Goal: Task Accomplishment & Management: Use online tool/utility

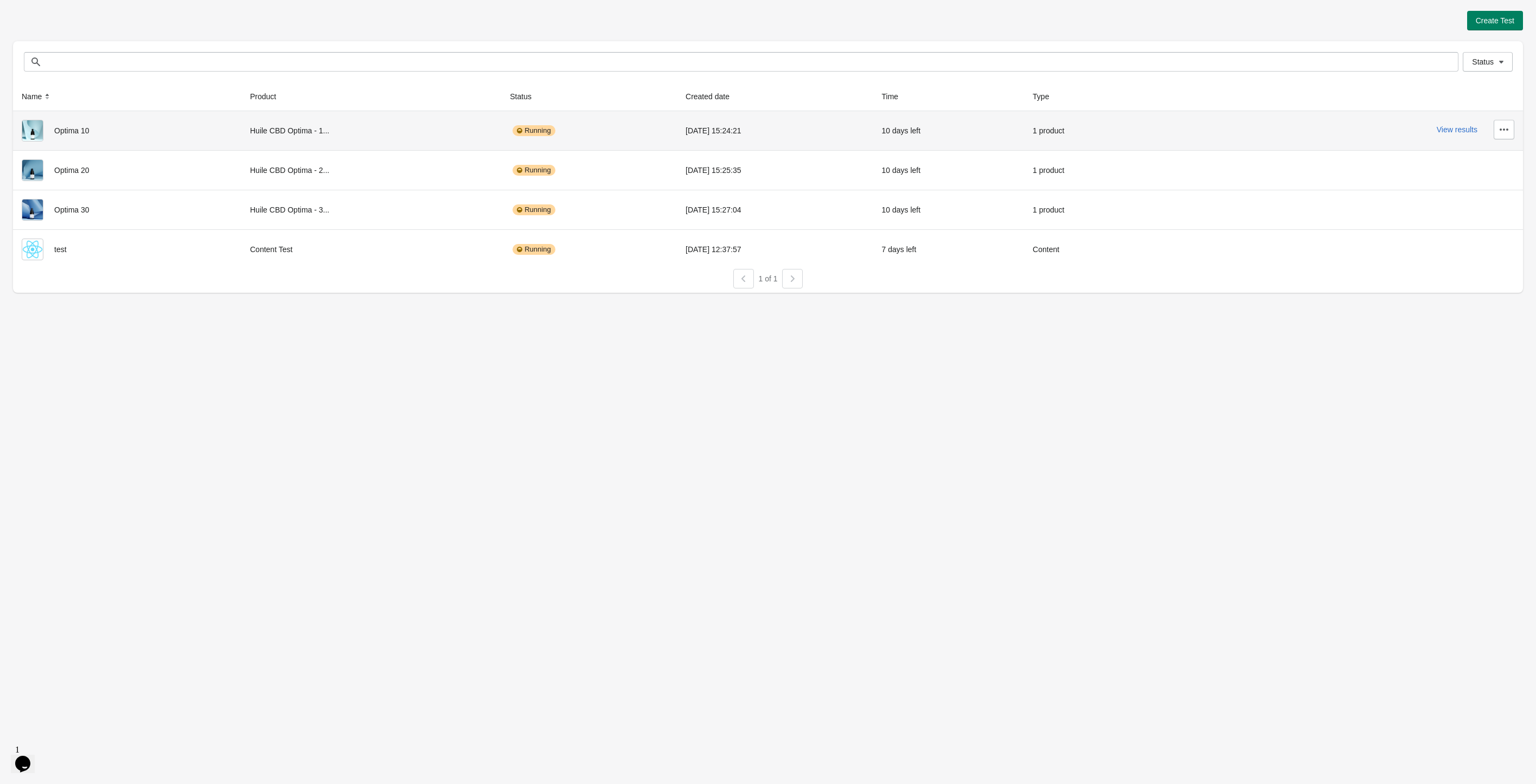
click at [1471, 136] on div "View results" at bounding box center [1338, 129] width 350 height 19
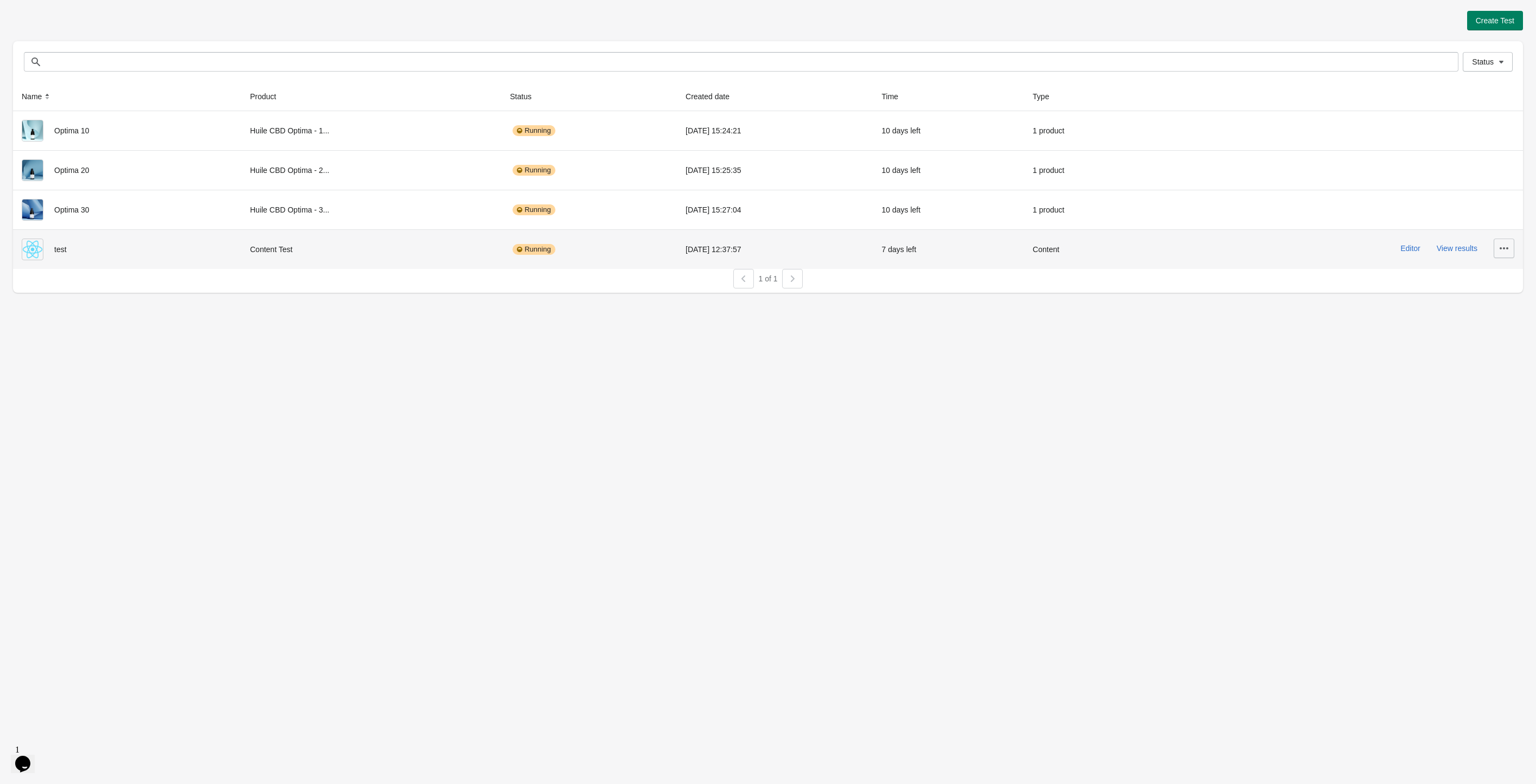
click at [1509, 251] on button "button" at bounding box center [1504, 248] width 21 height 19
click at [1493, 275] on span "Delete" at bounding box center [1494, 275] width 22 height 11
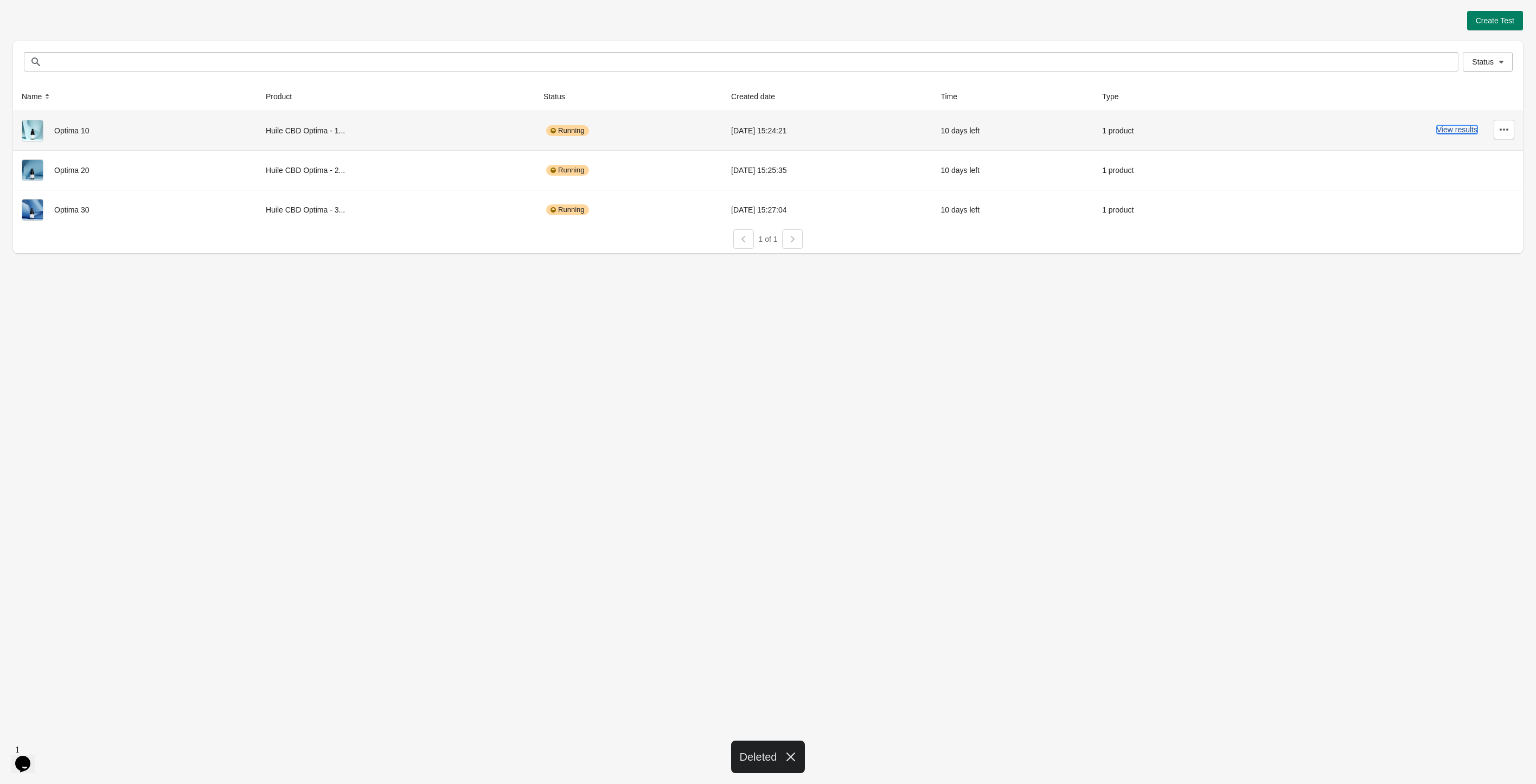
click at [1448, 129] on button "View results" at bounding box center [1457, 130] width 41 height 9
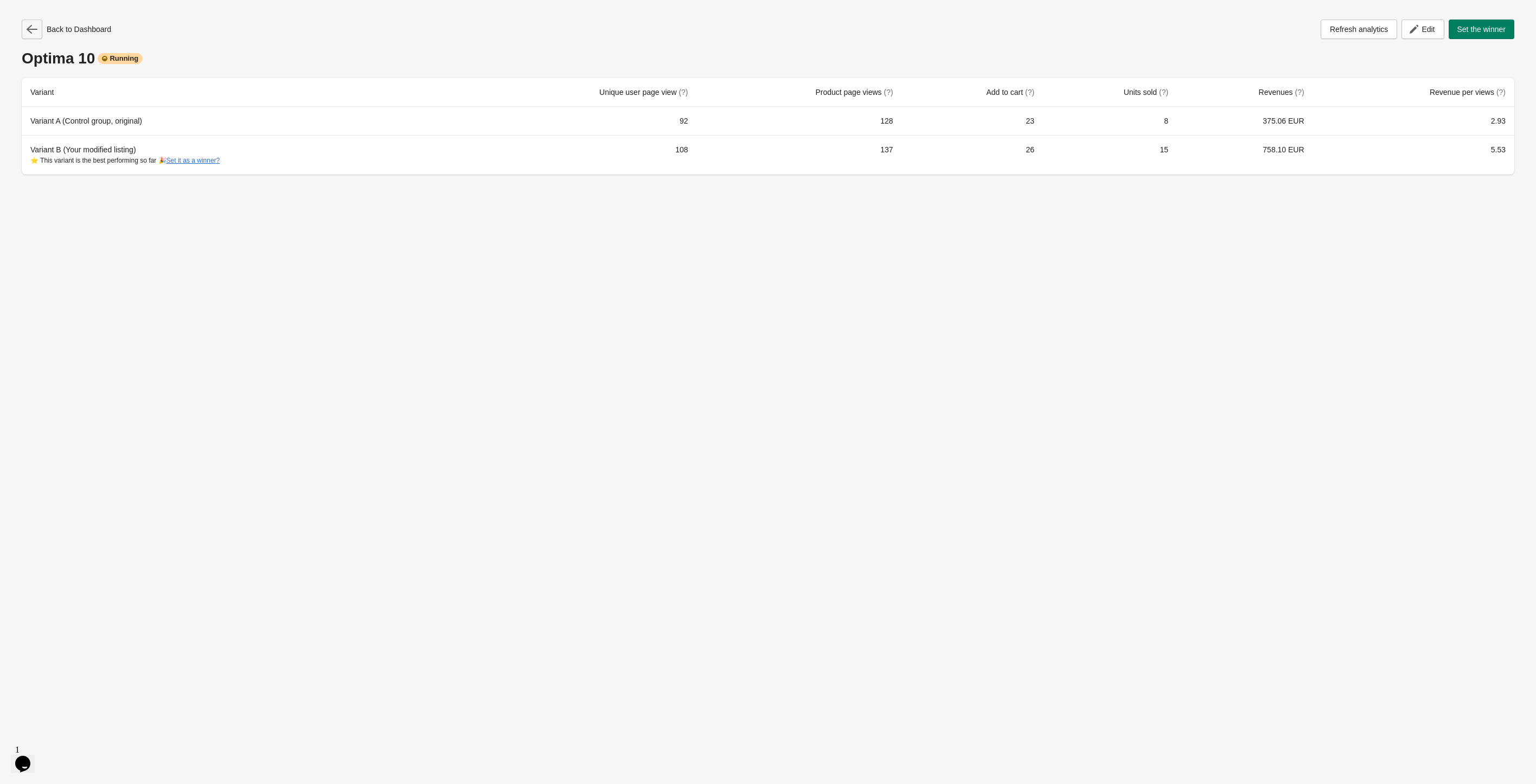
click at [29, 28] on icon "button" at bounding box center [32, 29] width 11 height 11
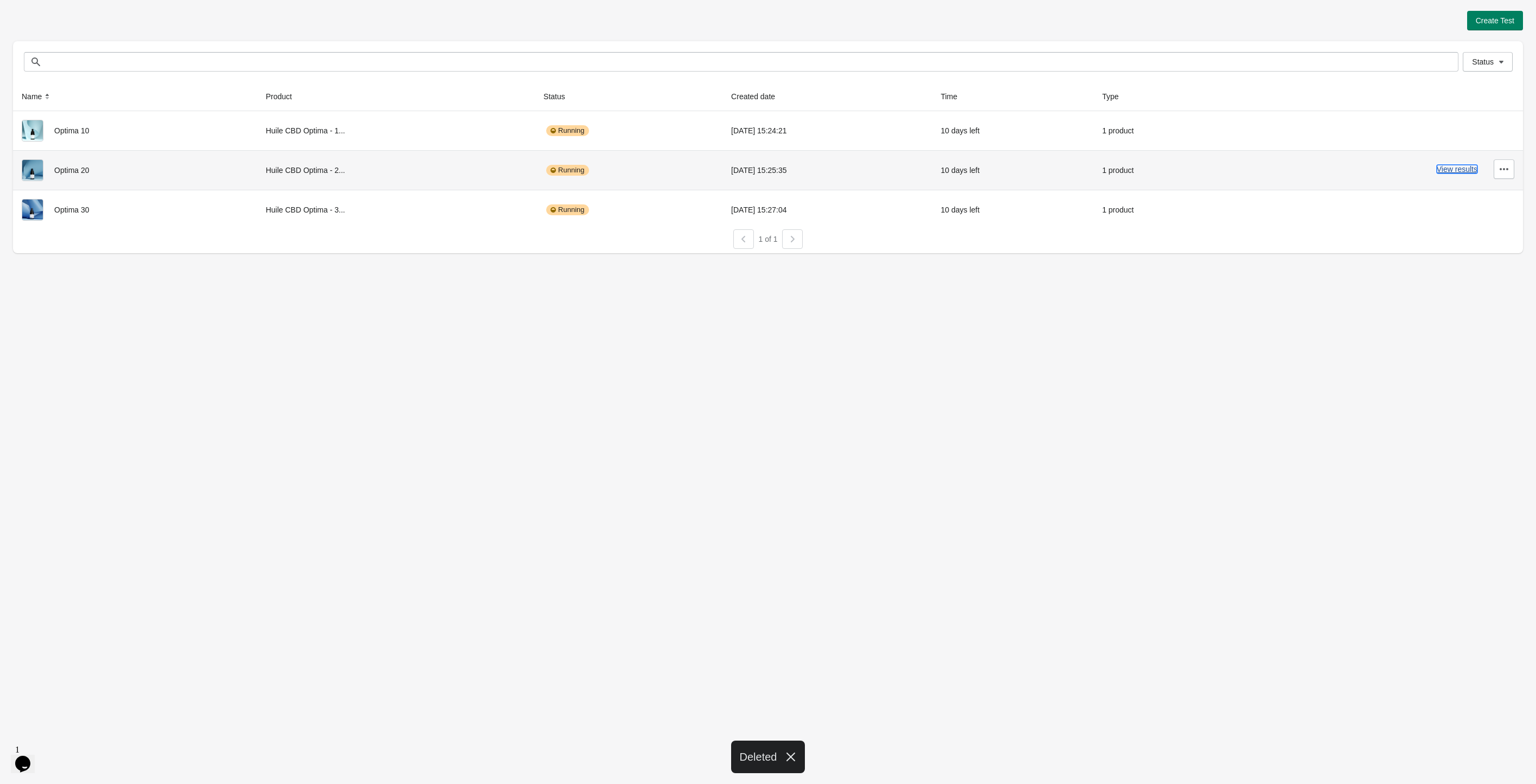
click at [1456, 165] on button "View results" at bounding box center [1457, 169] width 41 height 9
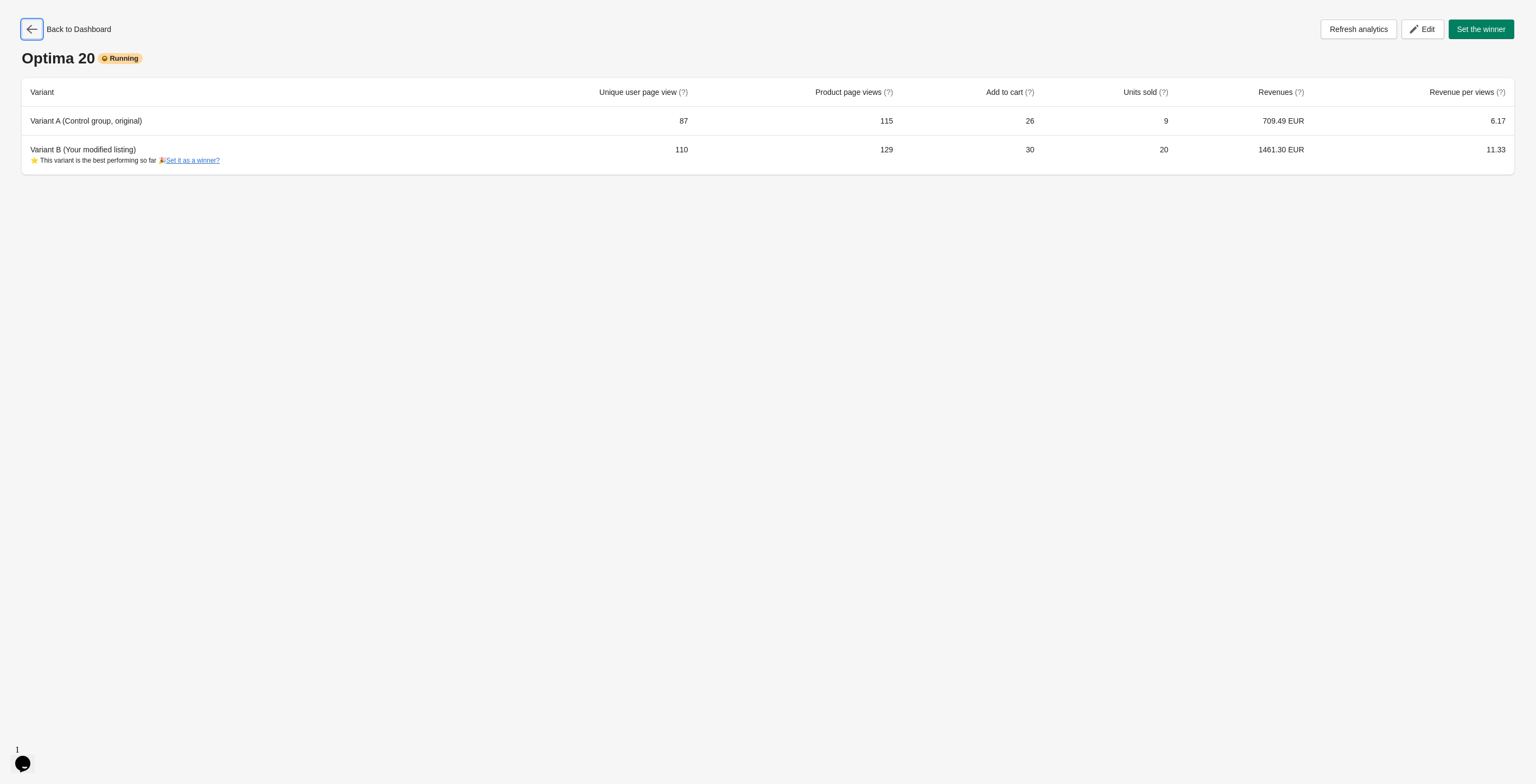
click at [24, 29] on button "button" at bounding box center [32, 29] width 21 height 19
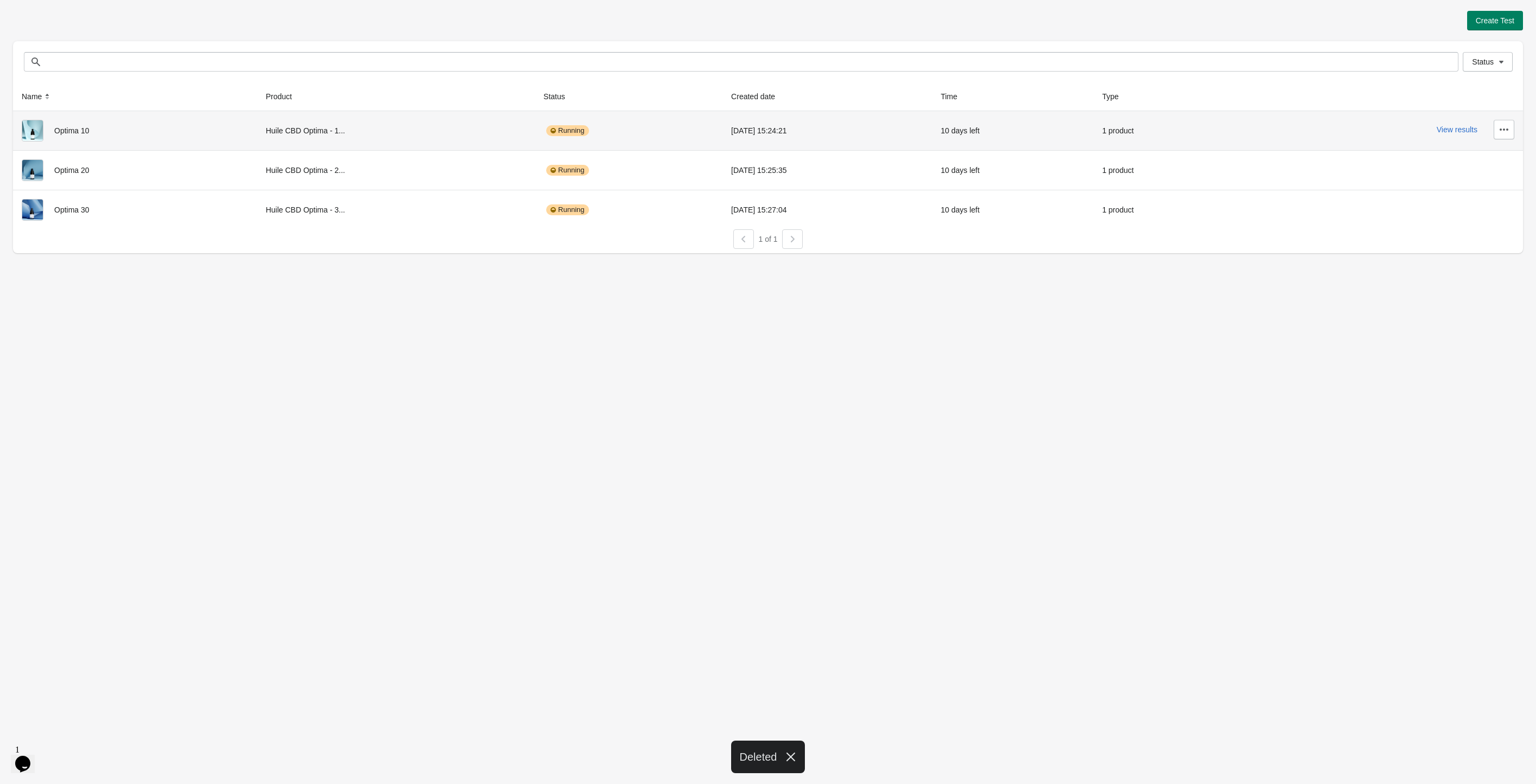
click at [1462, 136] on div "View results" at bounding box center [1378, 129] width 271 height 19
click at [1464, 129] on button "View results" at bounding box center [1457, 130] width 41 height 9
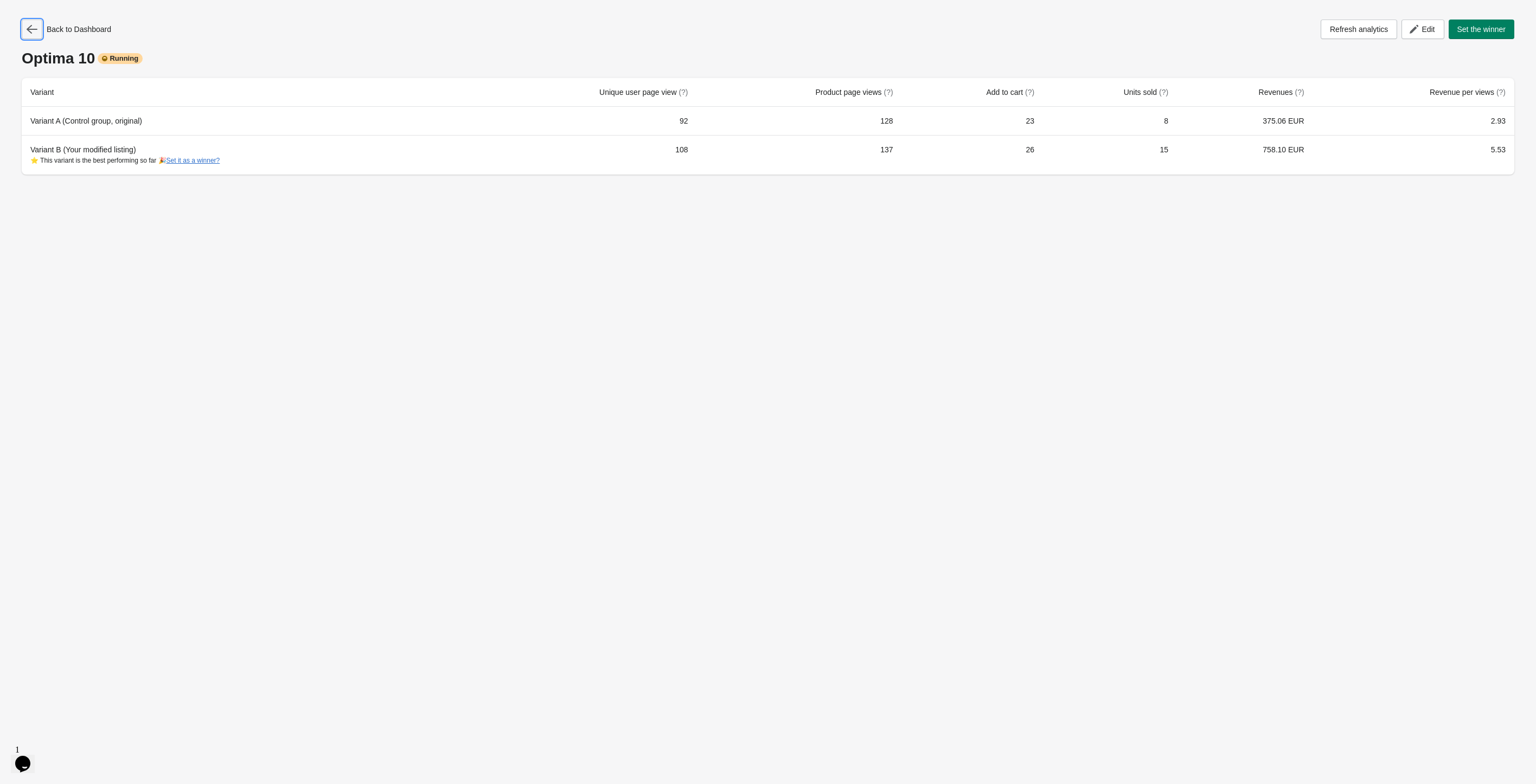
click at [27, 33] on icon "button" at bounding box center [32, 29] width 11 height 11
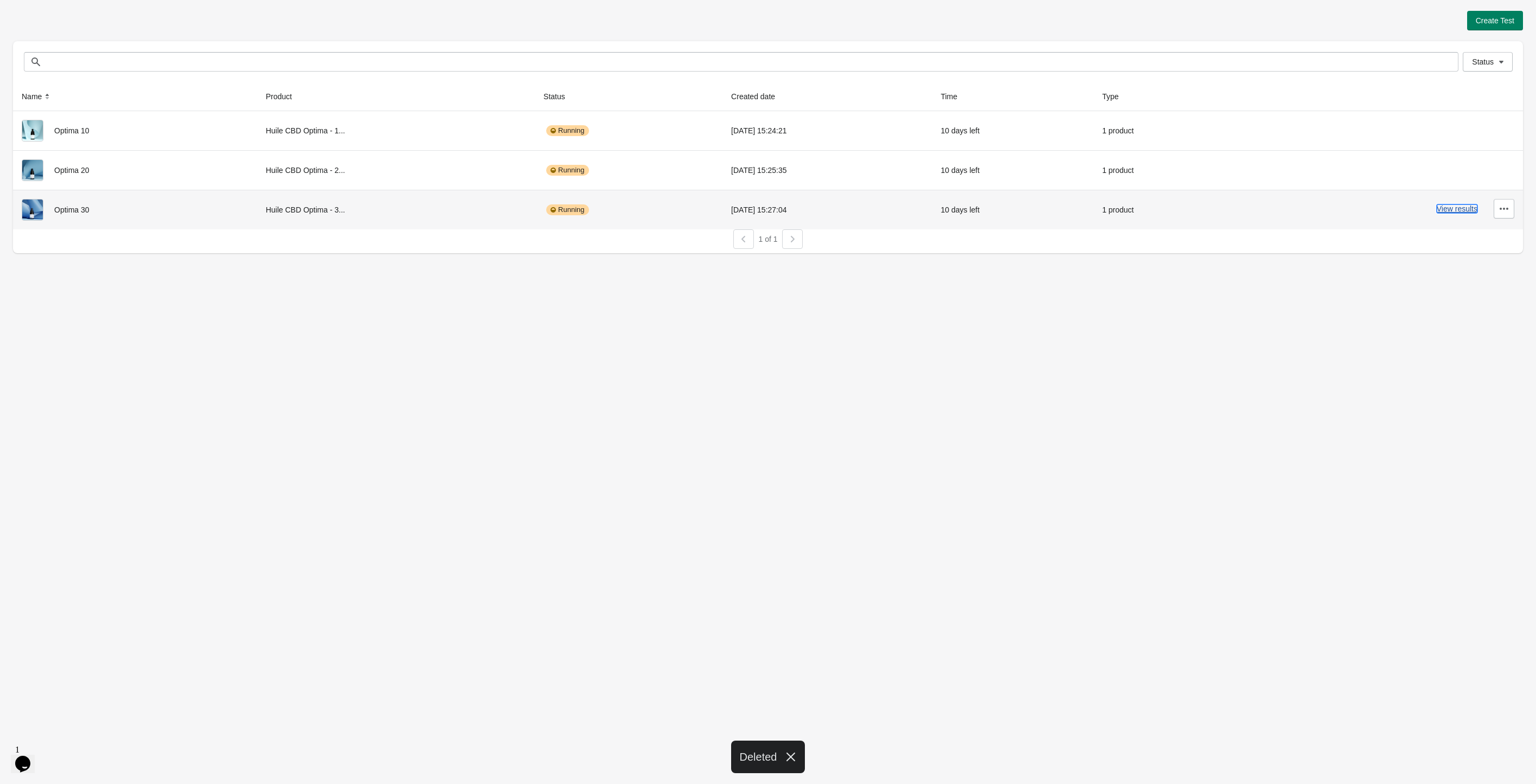
click at [1454, 208] on button "View results" at bounding box center [1457, 209] width 41 height 9
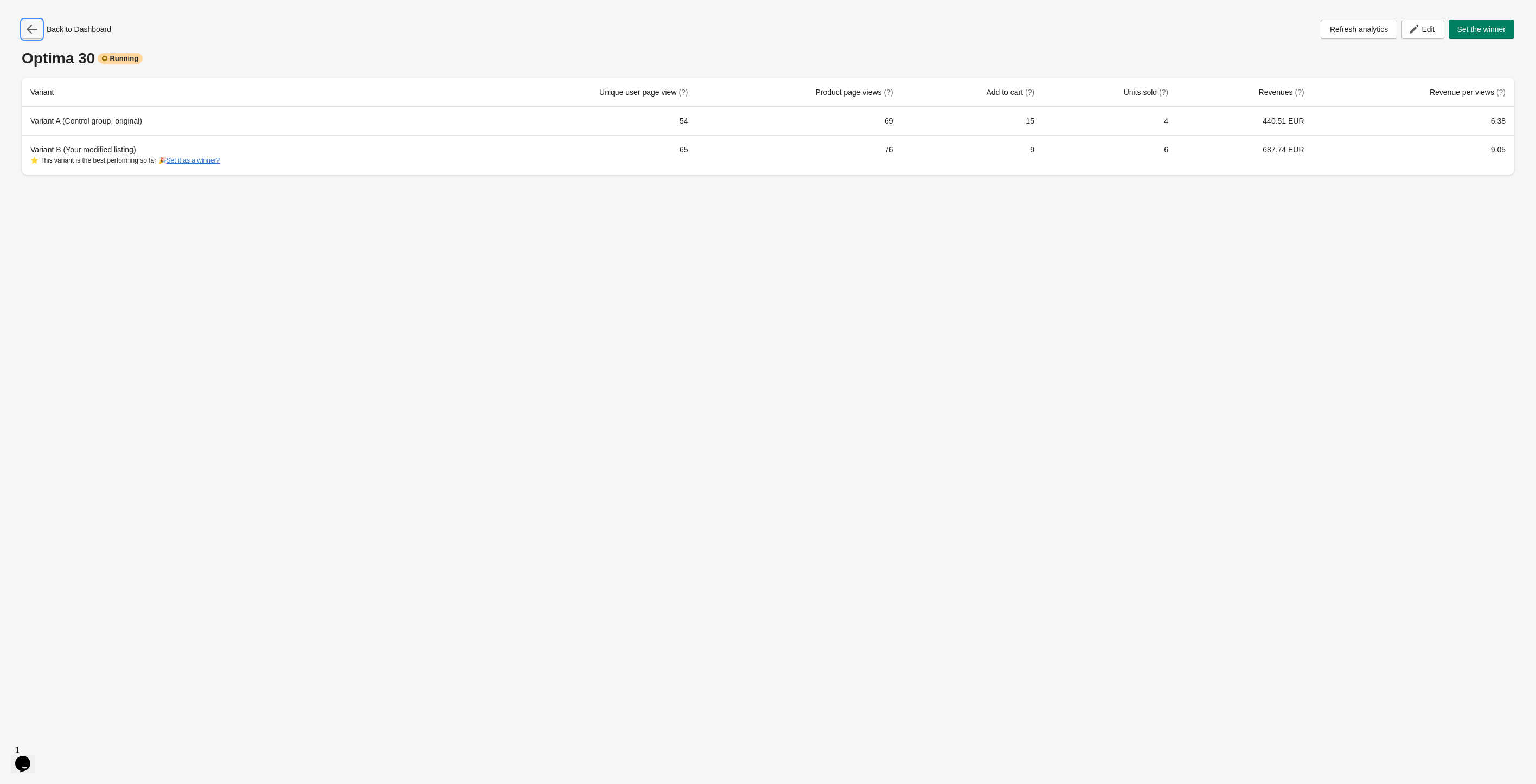
click at [31, 23] on button "button" at bounding box center [32, 29] width 21 height 19
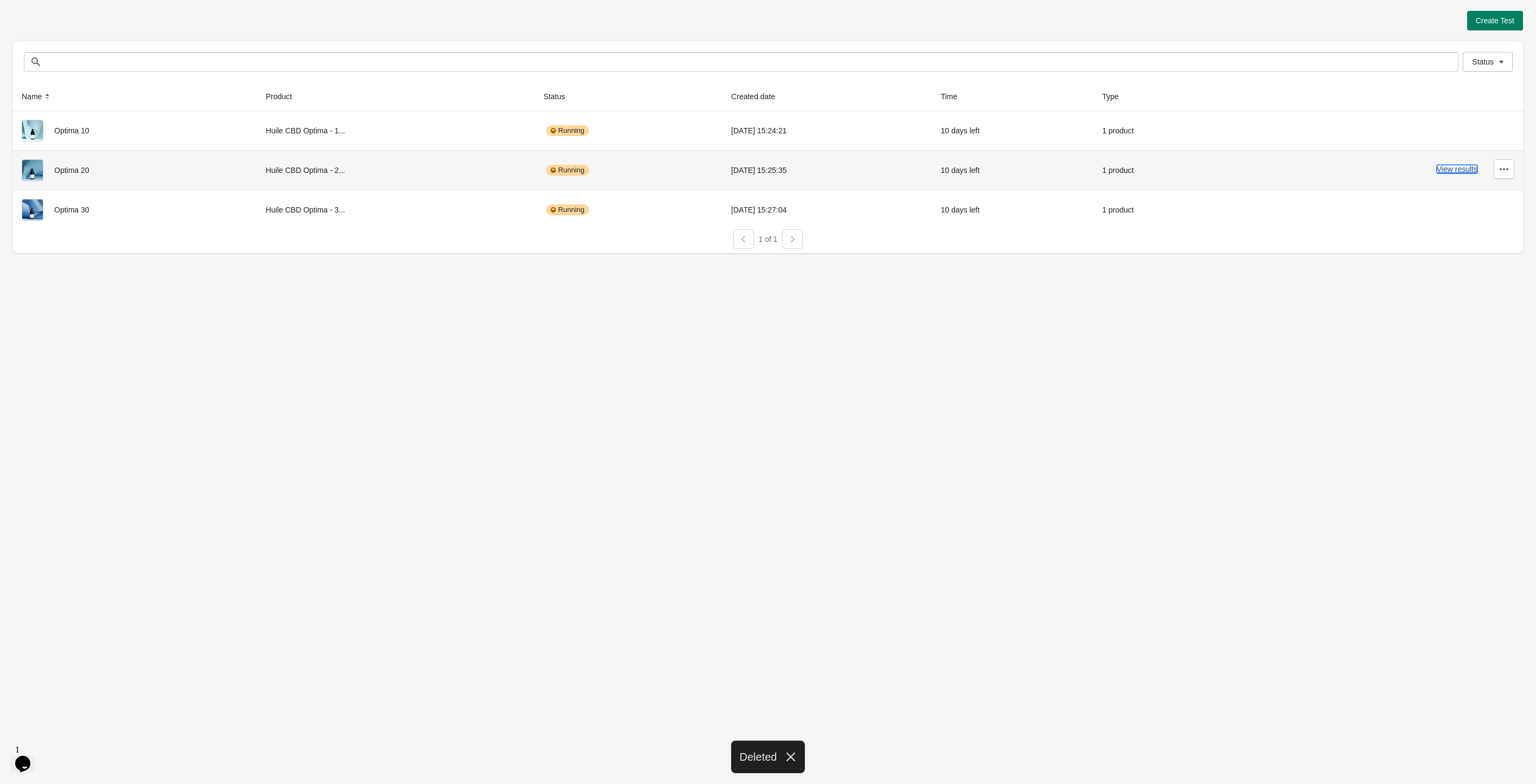
click at [1468, 166] on button "View results" at bounding box center [1457, 169] width 41 height 9
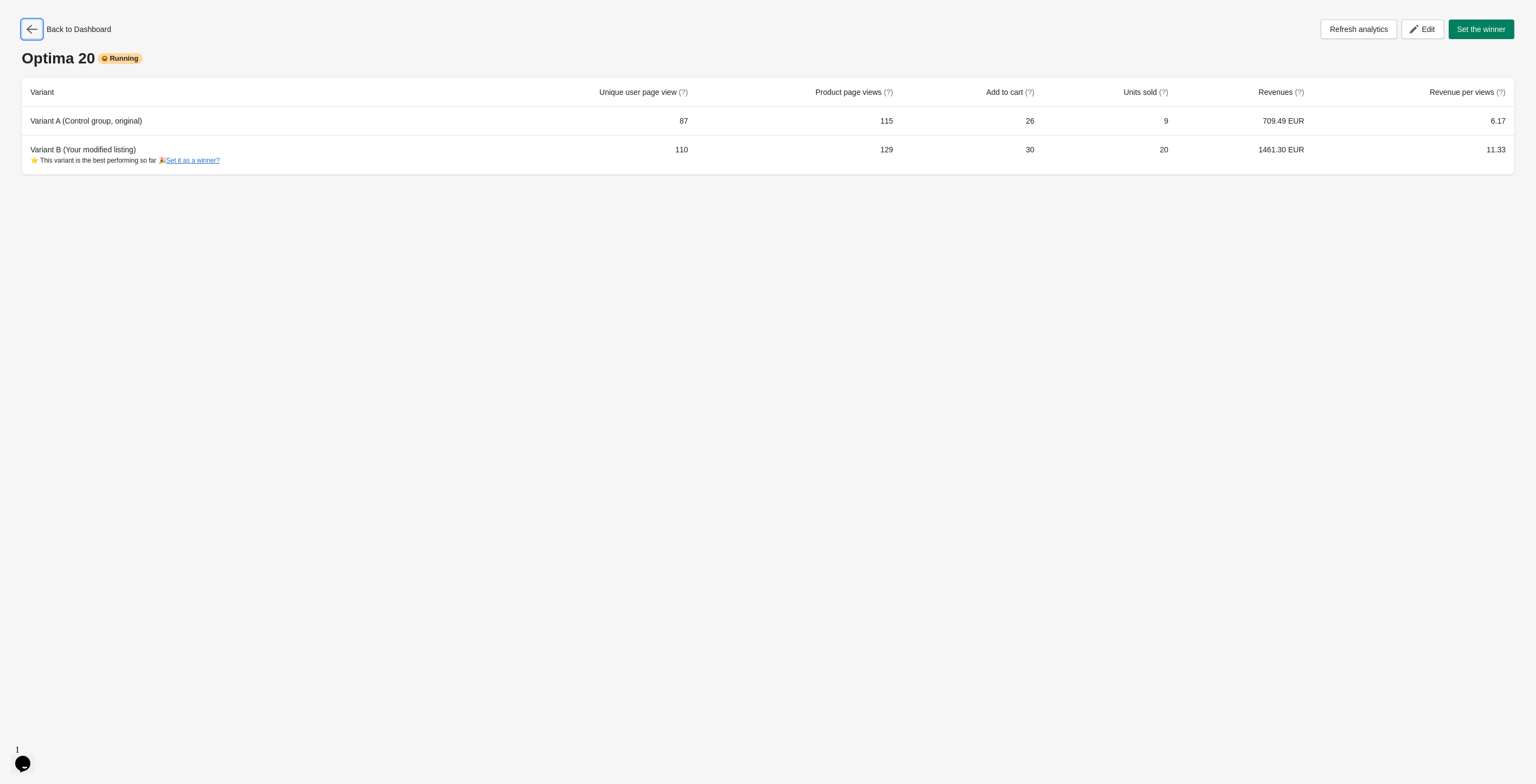
click at [39, 37] on button "button" at bounding box center [32, 29] width 21 height 19
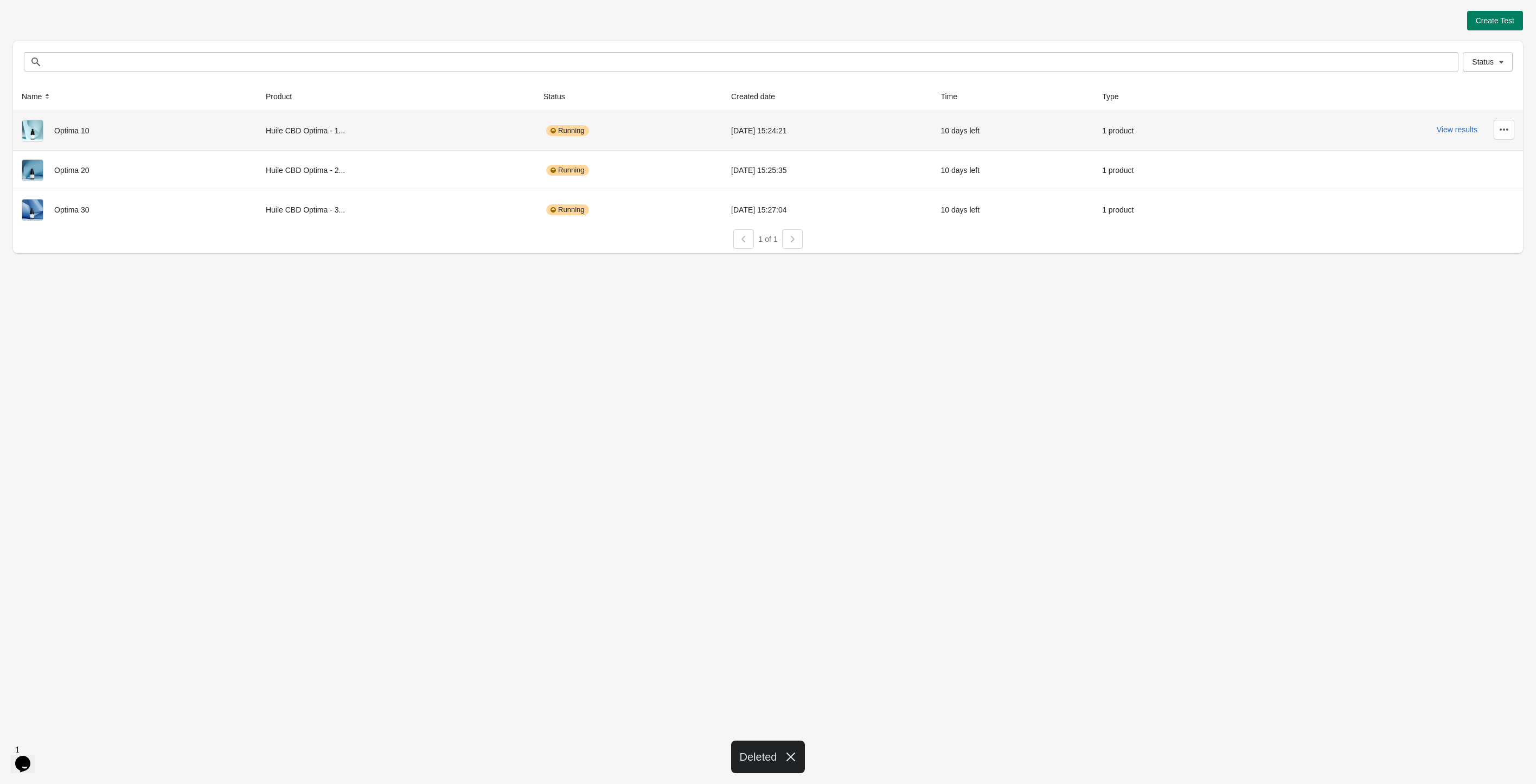
click at [1455, 123] on div "View results" at bounding box center [1378, 129] width 271 height 19
click at [1456, 125] on button "View results" at bounding box center [1457, 130] width 41 height 9
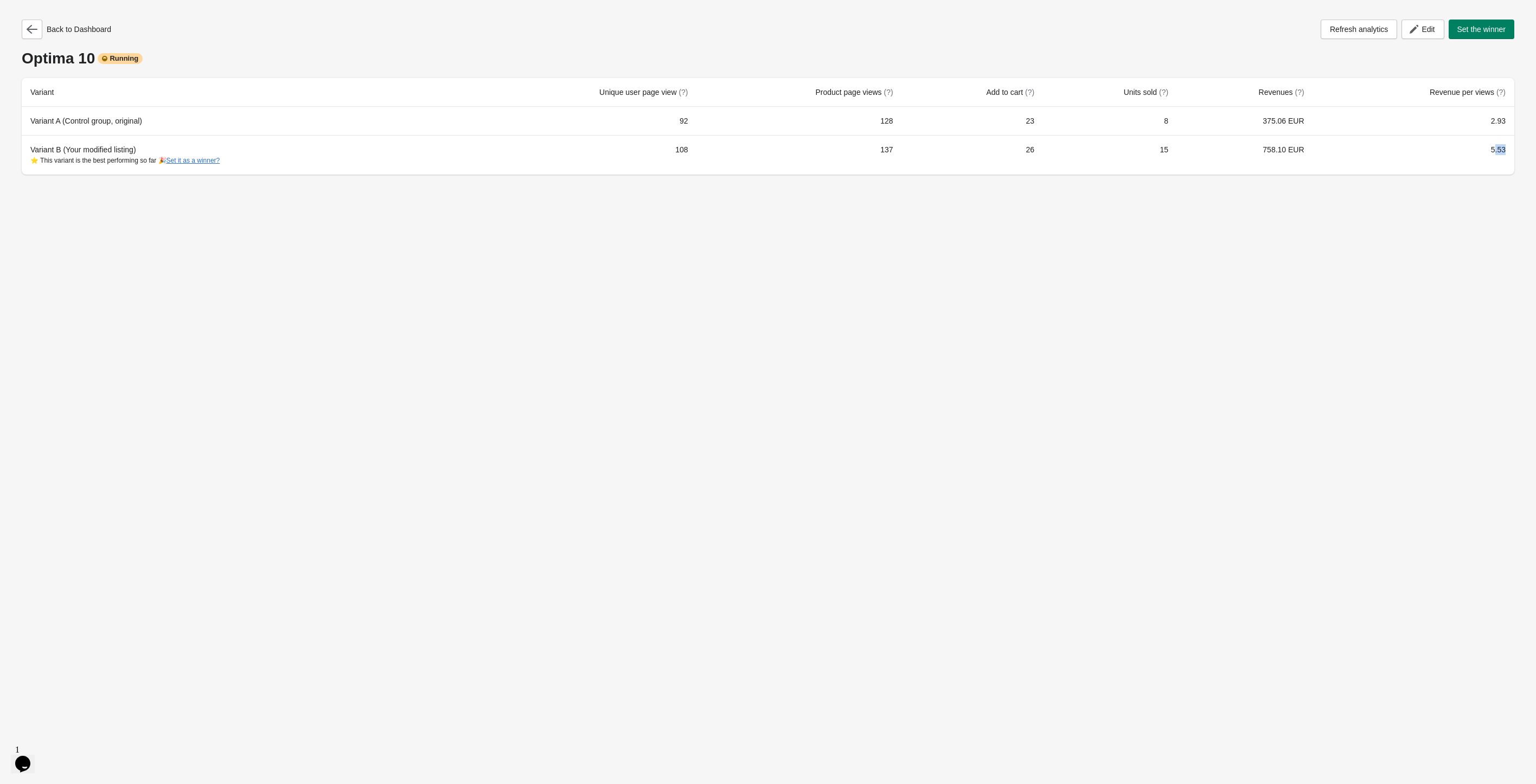
drag, startPoint x: 1494, startPoint y: 148, endPoint x: 1526, endPoint y: 157, distance: 33.2
click at [1511, 149] on td "5.53" at bounding box center [1413, 154] width 201 height 39
drag, startPoint x: 1043, startPoint y: 359, endPoint x: 1029, endPoint y: 357, distance: 14.1
click at [1041, 359] on div "Back to Dashboard Refresh analytics Edit Set the winner Optima 10 Running Varia…" at bounding box center [768, 392] width 1536 height 784
click at [29, 34] on icon "button" at bounding box center [32, 29] width 11 height 11
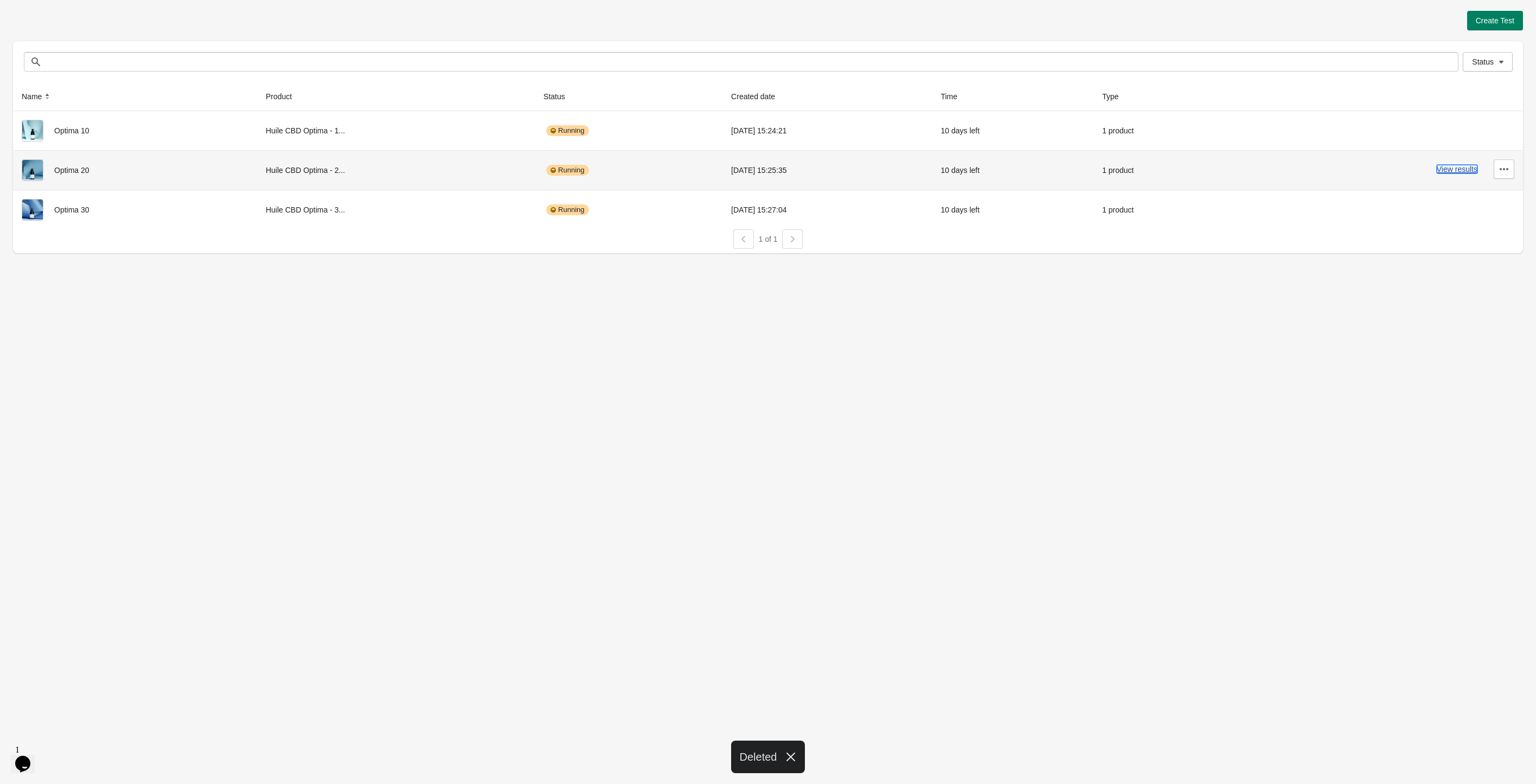
click at [1456, 168] on button "View results" at bounding box center [1457, 169] width 41 height 9
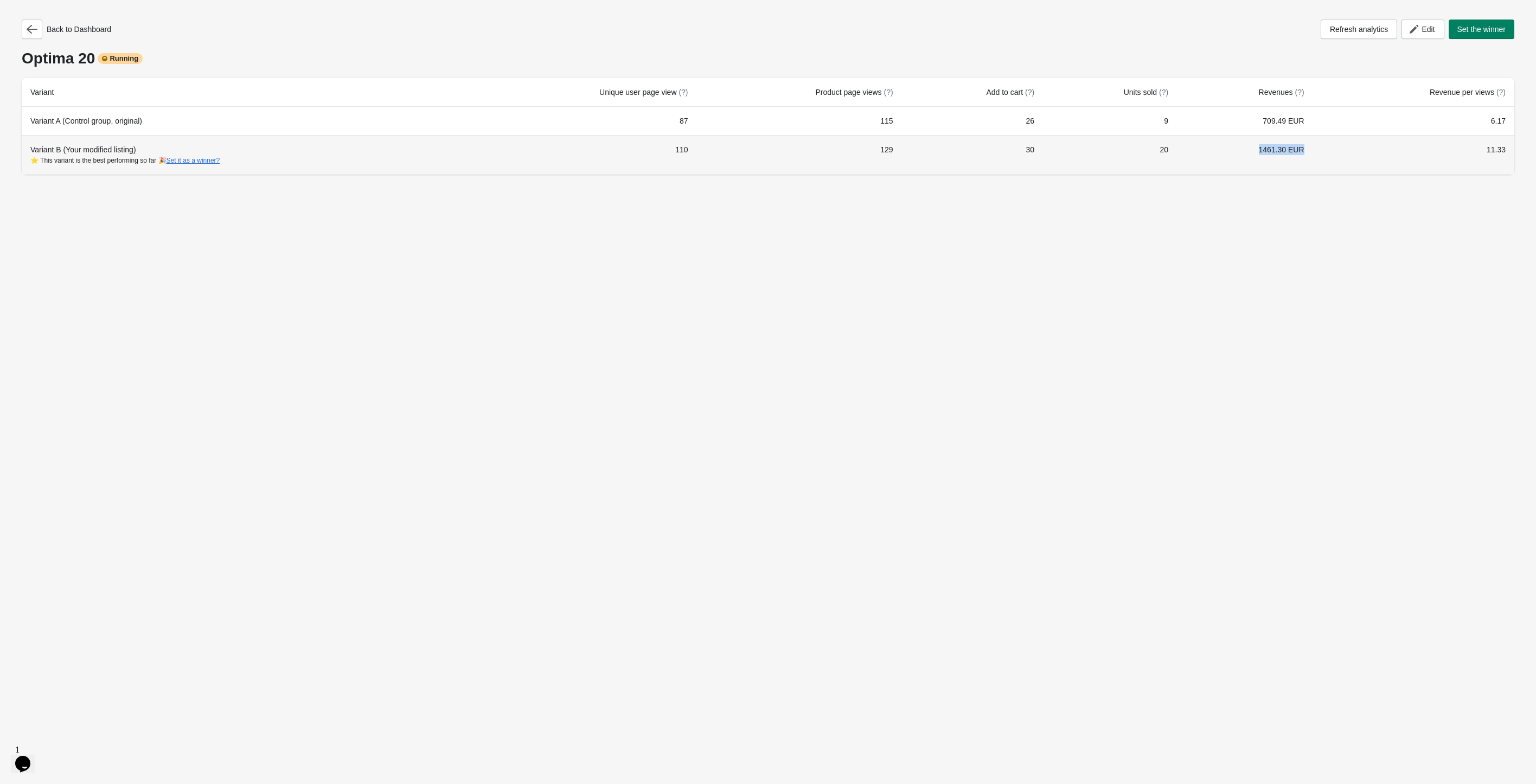
drag, startPoint x: 1271, startPoint y: 146, endPoint x: 1363, endPoint y: 148, distance: 92.0
click at [1325, 143] on tr "Variant B (Your modified listing) ⭐ This variant is the best performing so far …" at bounding box center [767, 154] width 1492 height 39
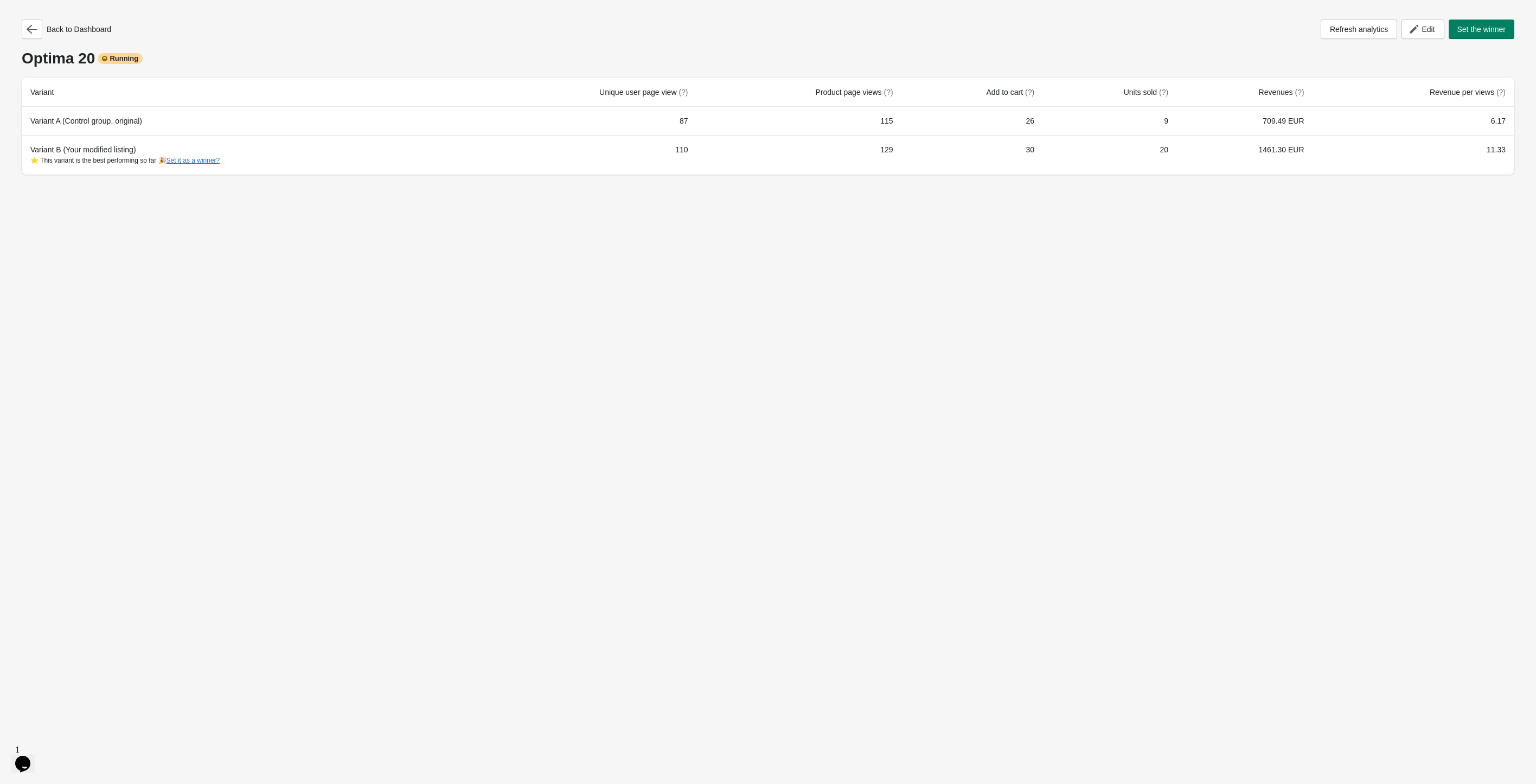
click at [1310, 324] on div "Back to Dashboard Refresh analytics Edit Set the winner Optima 20 Running Varia…" at bounding box center [768, 392] width 1536 height 784
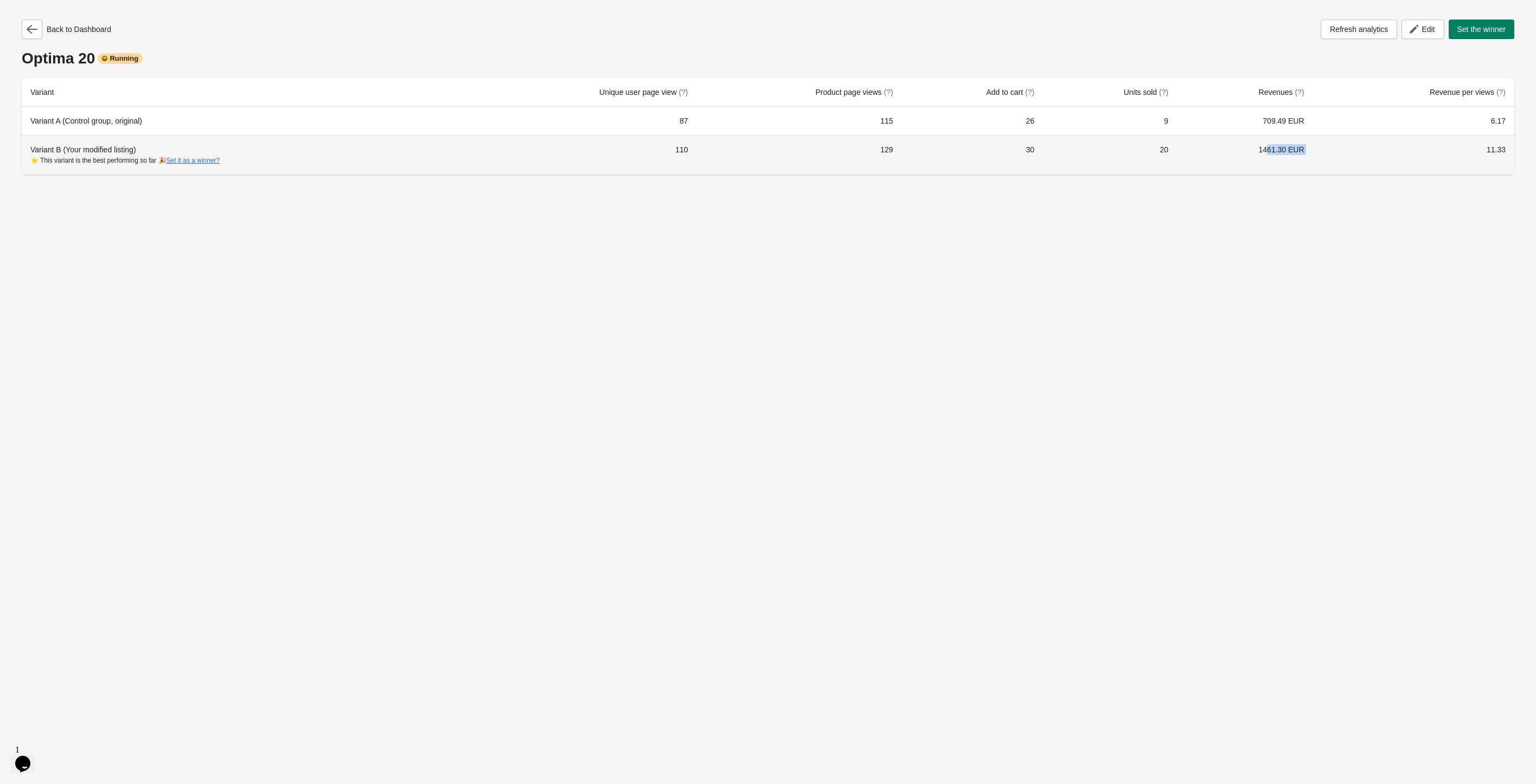
drag, startPoint x: 1275, startPoint y: 151, endPoint x: 1328, endPoint y: 140, distance: 54.1
click at [1328, 140] on tr "Variant B (Your modified listing) ⭐ This variant is the best performing so far …" at bounding box center [767, 154] width 1492 height 39
click at [1263, 146] on td "1461.30 EUR" at bounding box center [1244, 154] width 136 height 39
drag, startPoint x: 1280, startPoint y: 147, endPoint x: 1320, endPoint y: 148, distance: 40.0
click at [1312, 146] on td "1461.30 EUR" at bounding box center [1244, 154] width 136 height 39
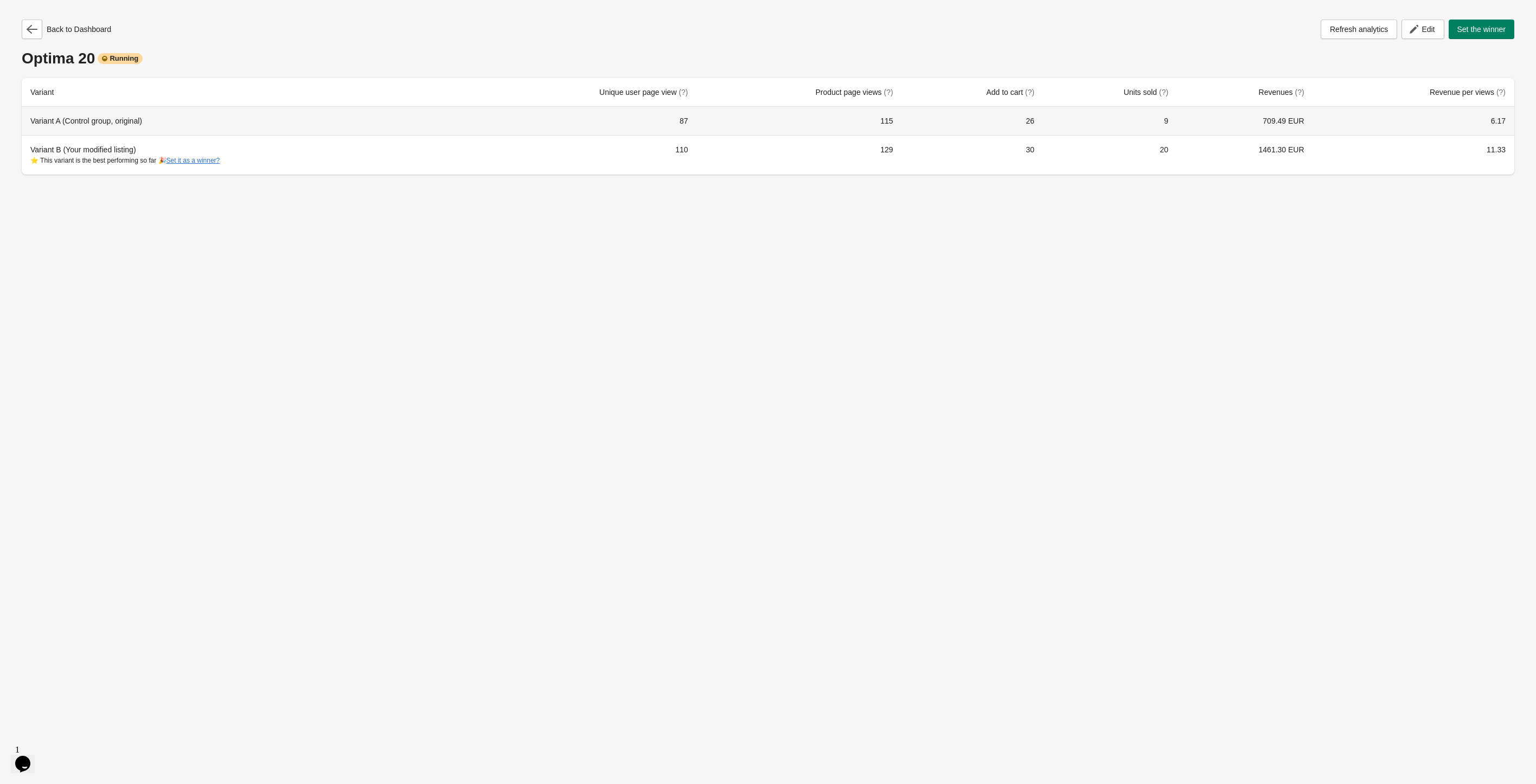
click at [1298, 117] on td "709.49 EUR" at bounding box center [1244, 121] width 136 height 28
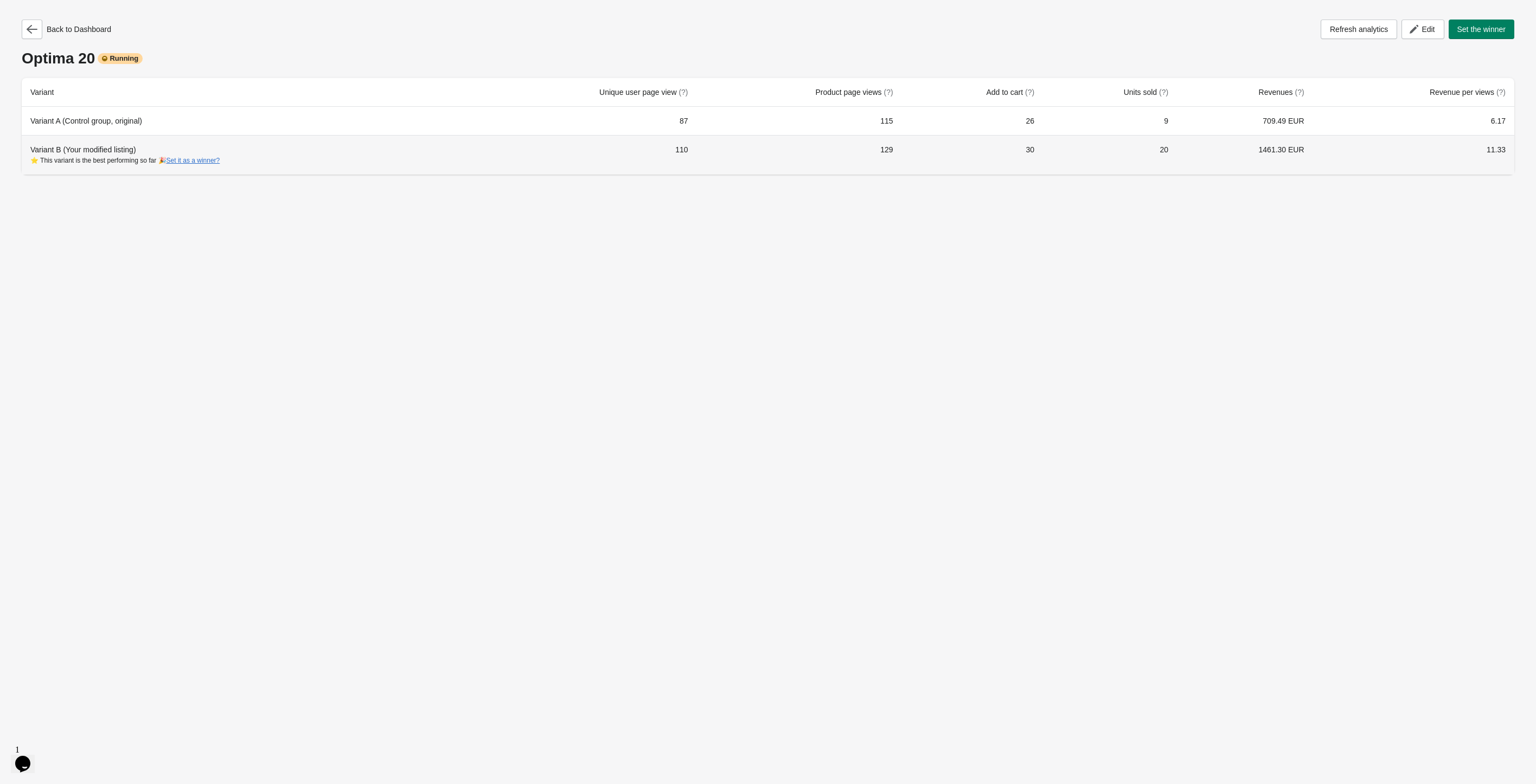
click at [1309, 154] on td "1461.30 EUR" at bounding box center [1244, 154] width 136 height 39
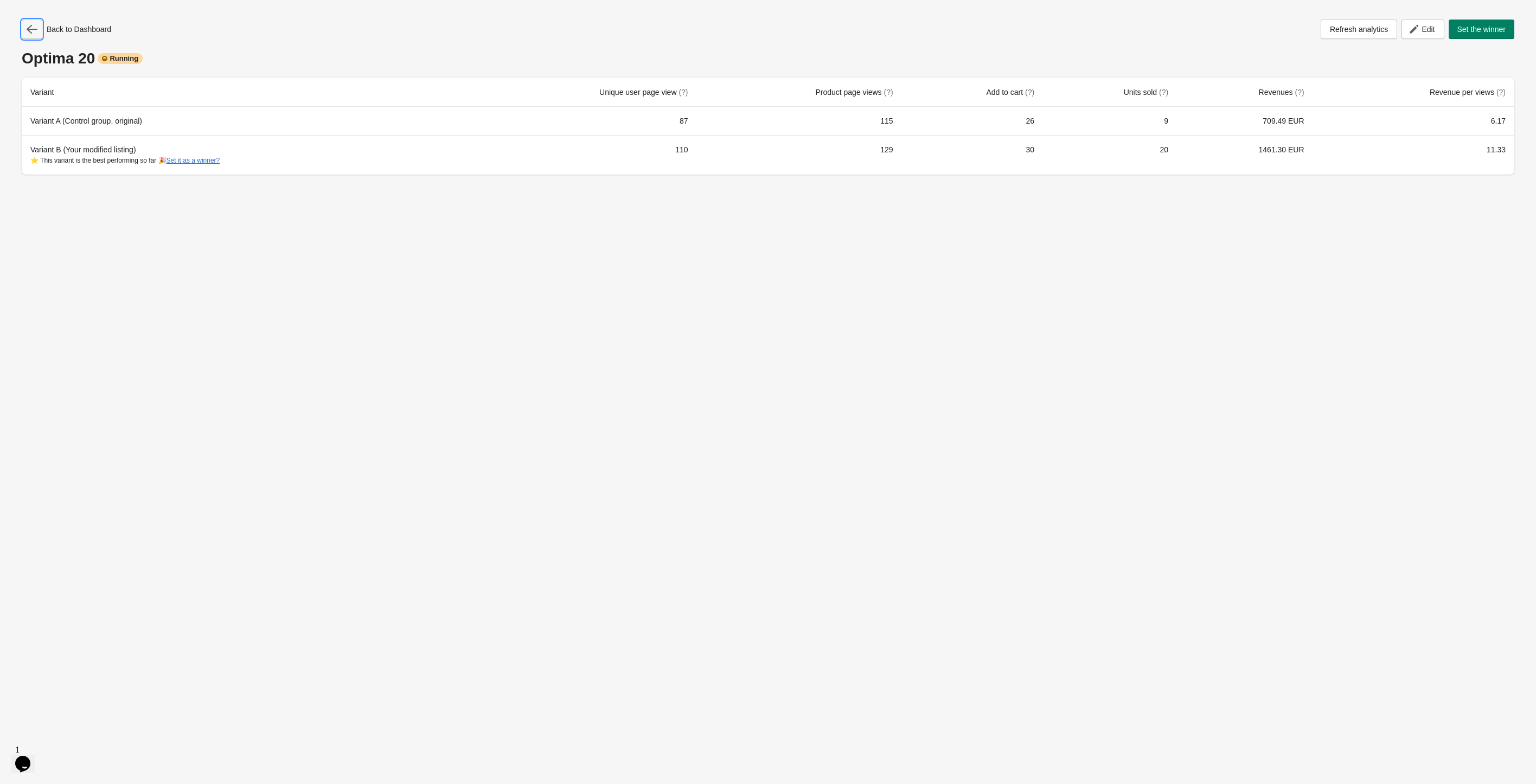
click at [30, 24] on icon "button" at bounding box center [32, 29] width 11 height 11
